Goal: Task Accomplishment & Management: Manage account settings

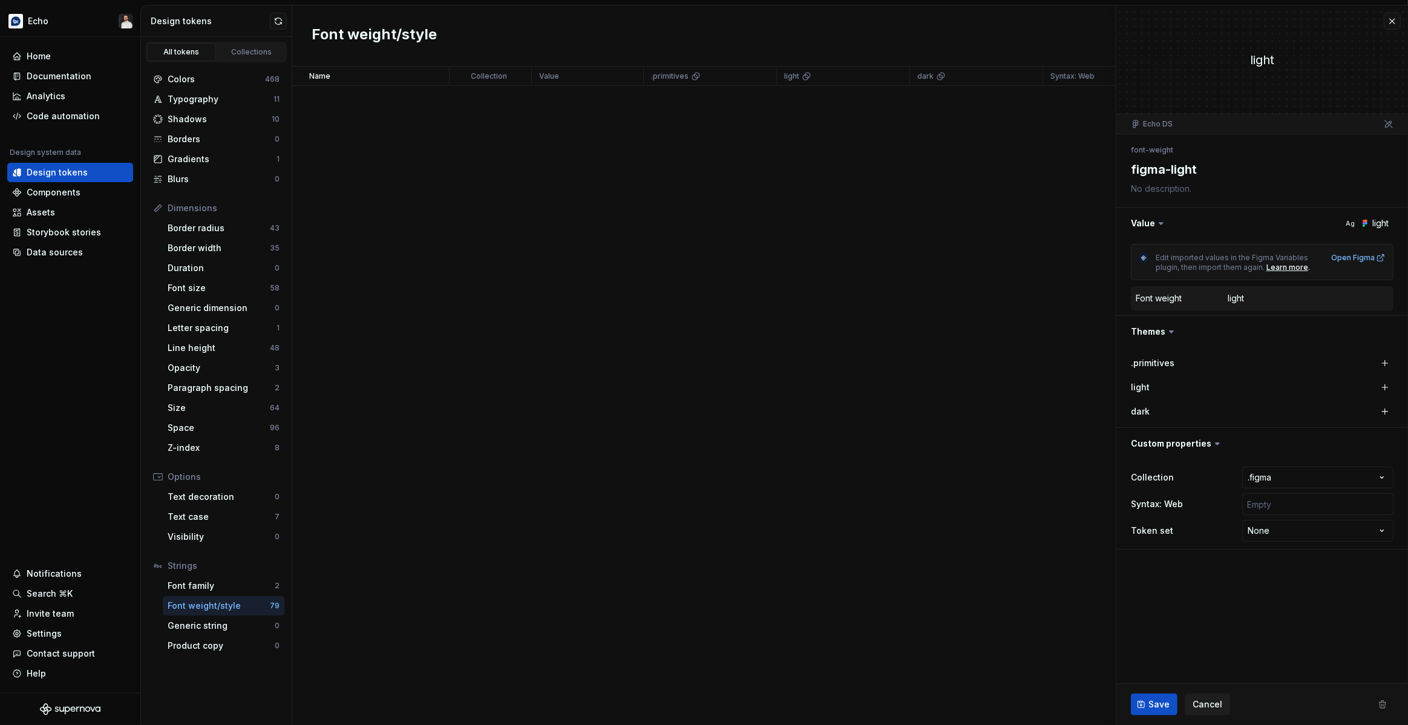
scroll to position [3075, 0]
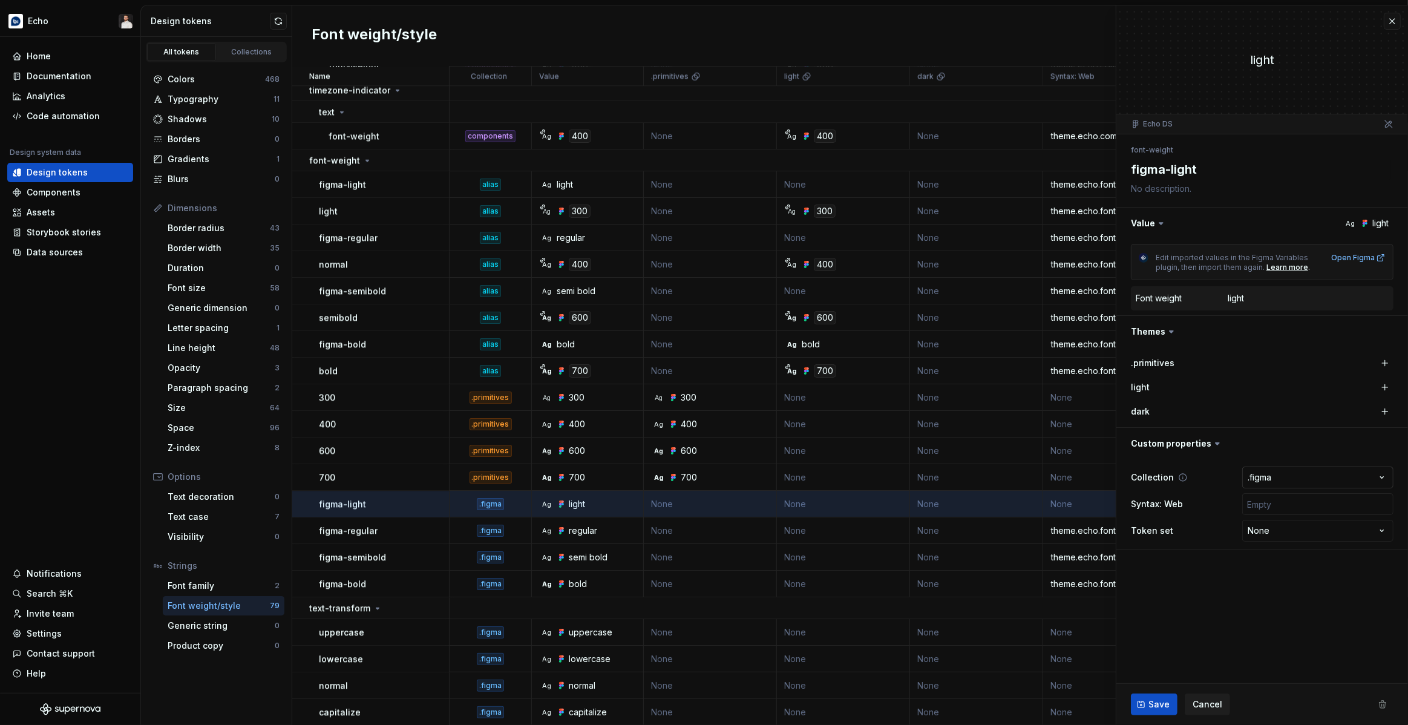
click at [1300, 477] on html "Echo Home Documentation Analytics Code automation Design system data Design tok…" at bounding box center [704, 362] width 1408 height 725
click at [1219, 601] on html "Echo Home Documentation Analytics Code automation Design system data Design tok…" at bounding box center [704, 362] width 1408 height 725
click at [1164, 715] on div "Save Cancel" at bounding box center [1262, 704] width 292 height 41
click at [1163, 711] on button "Save" at bounding box center [1154, 704] width 47 height 22
type textarea "*"
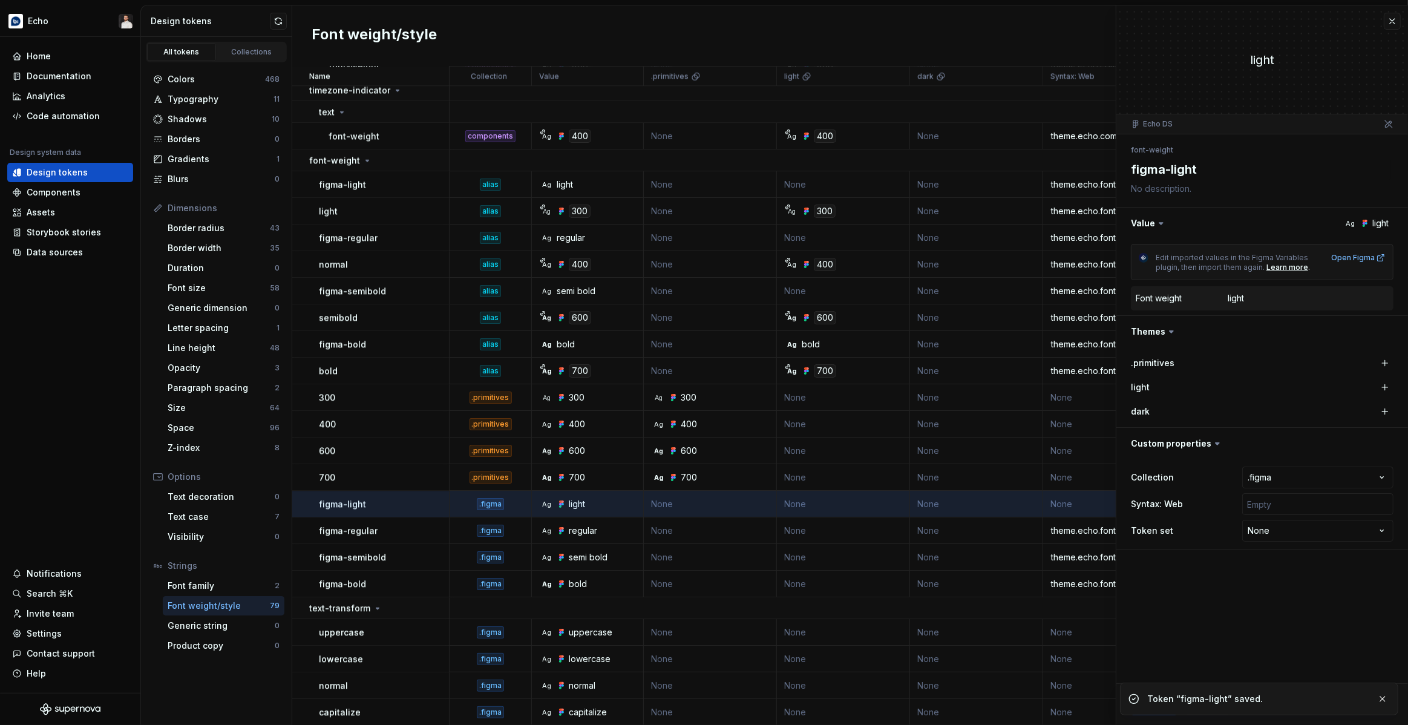
click at [1168, 650] on fieldset "**********" at bounding box center [1262, 364] width 292 height 719
click at [1391, 21] on div "Font weight/style New token" at bounding box center [850, 35] width 1116 height 61
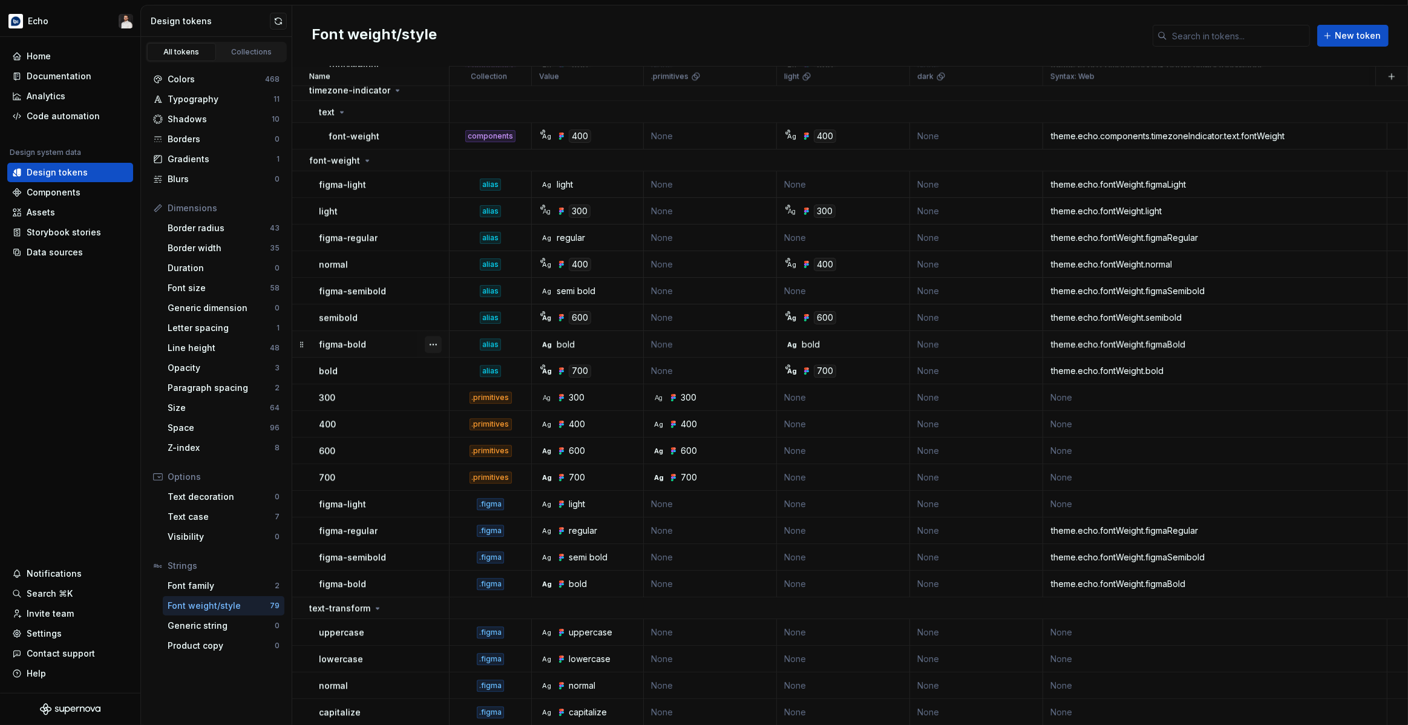
click at [433, 347] on button "button" at bounding box center [433, 344] width 17 height 17
click at [483, 416] on div "Delete token" at bounding box center [486, 411] width 79 height 12
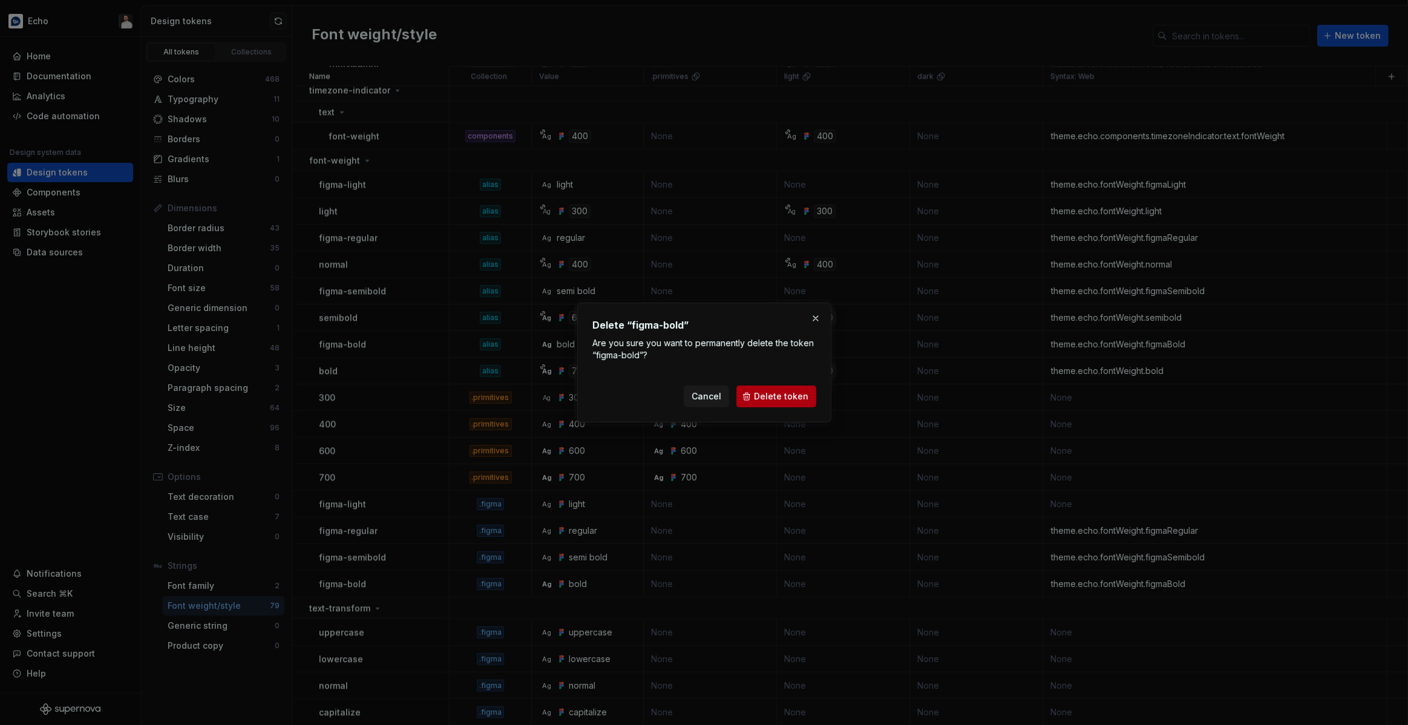
click at [766, 395] on span "Delete token" at bounding box center [781, 396] width 54 height 12
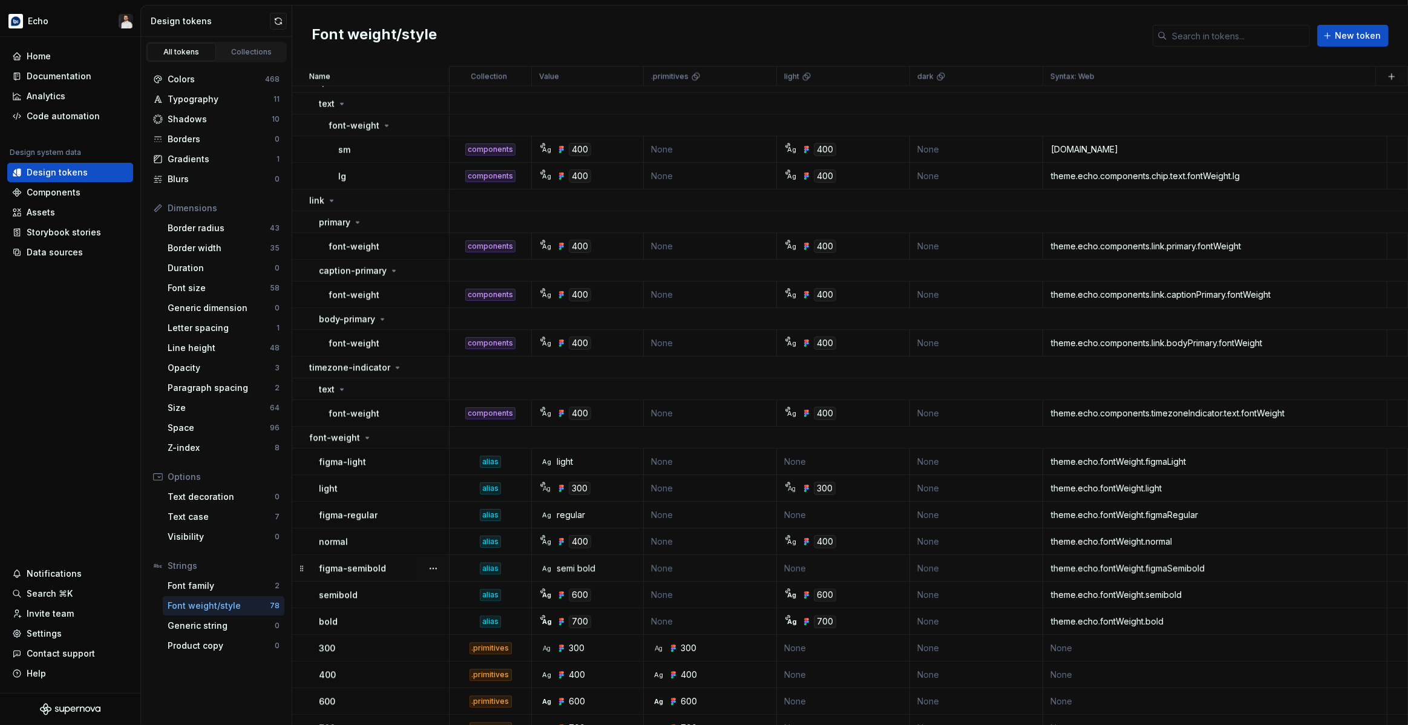
scroll to position [2798, 0]
click at [225, 330] on div "Letter spacing" at bounding box center [222, 328] width 109 height 12
click at [232, 330] on div "Letter spacing" at bounding box center [222, 328] width 109 height 12
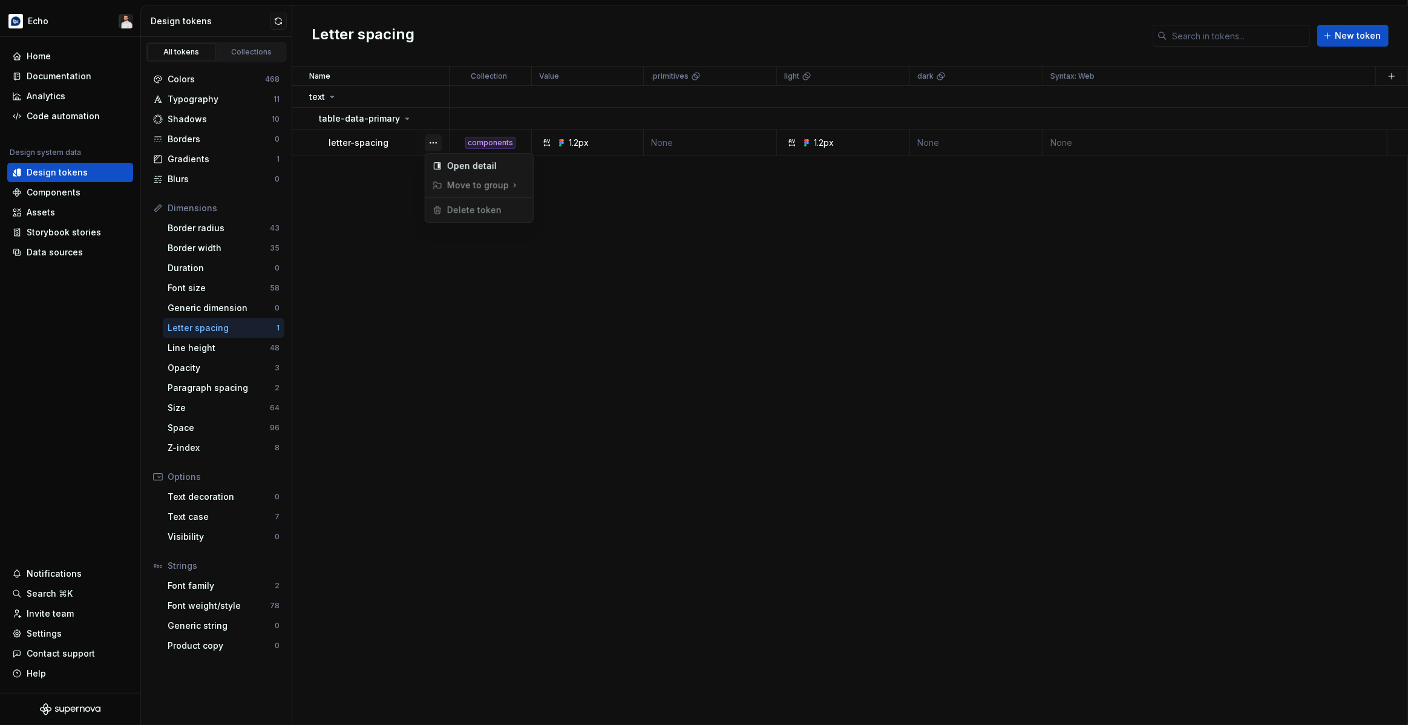
click at [434, 143] on button "button" at bounding box center [433, 142] width 17 height 17
click at [563, 380] on html "Echo Home Documentation Analytics Code automation Design system data Design tok…" at bounding box center [704, 362] width 1408 height 725
click at [238, 371] on div "Opacity" at bounding box center [221, 368] width 107 height 12
click at [240, 370] on div "Opacity" at bounding box center [221, 368] width 107 height 12
